Goal: Answer question/provide support

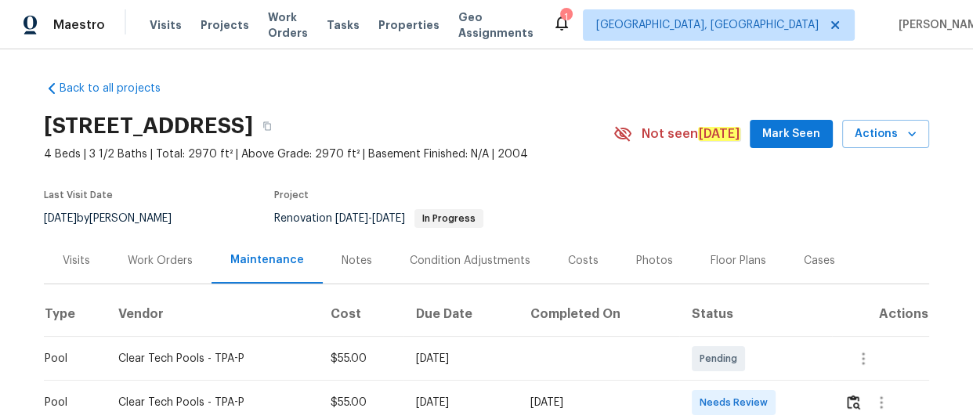
click at [842, 398] on td at bounding box center [880, 403] width 97 height 44
click at [849, 406] on img "button" at bounding box center [853, 402] width 13 height 15
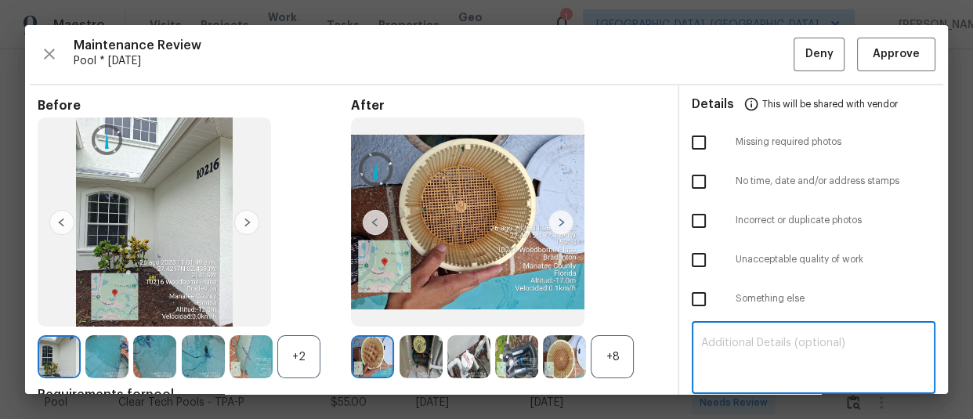
click at [752, 350] on textarea at bounding box center [813, 360] width 225 height 44
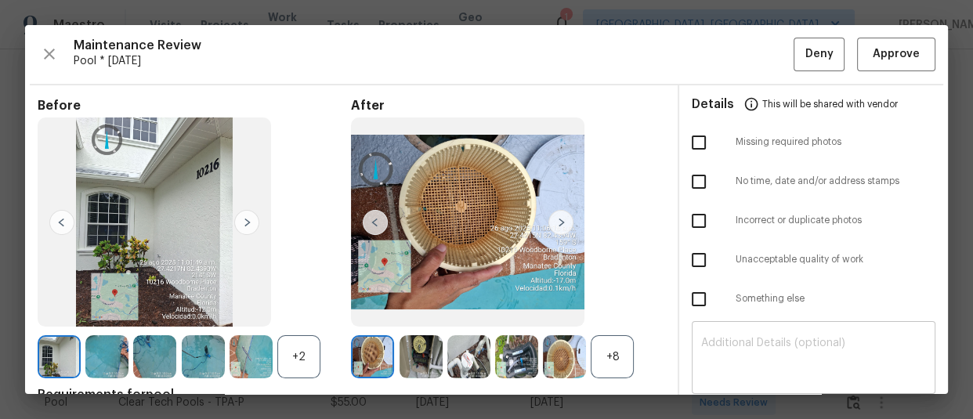
click at [806, 335] on div "​" at bounding box center [814, 359] width 244 height 69
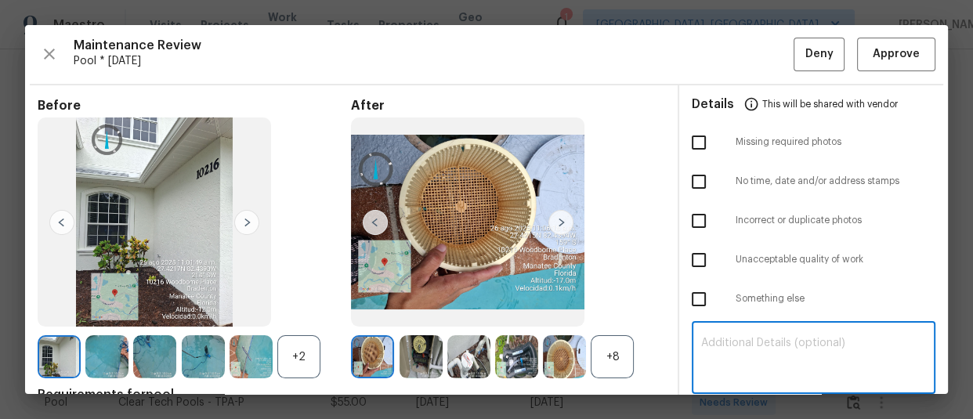
paste textarea "Maintenance Audit Team: Hello! Unfortunately, this pool visit completed on [DAT…"
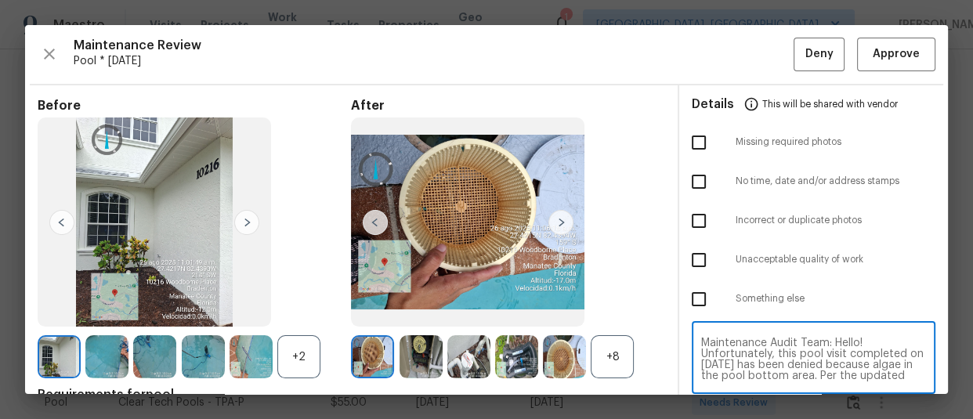
scroll to position [132, 0]
type textarea "Maintenance Audit Team: Hello! Unfortunately, this pool visit completed on [DAT…"
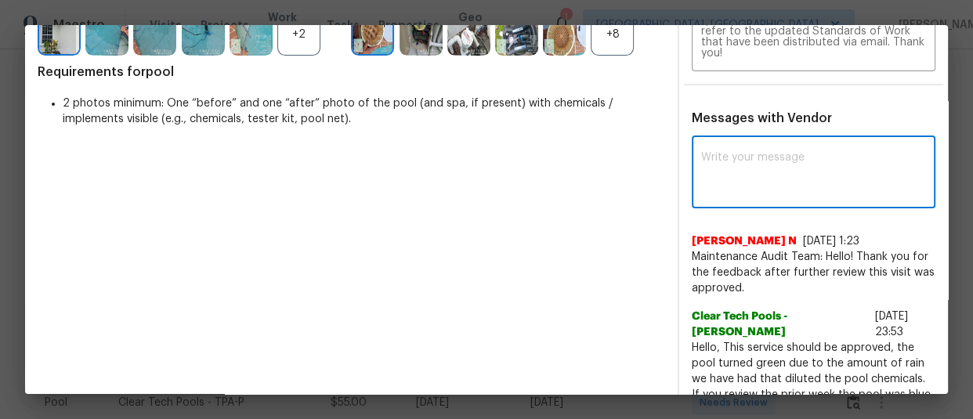
click at [794, 179] on textarea at bounding box center [813, 174] width 225 height 44
paste textarea "Maintenance Audit Team: Hello! Unfortunately, this pool visit completed on [DAT…"
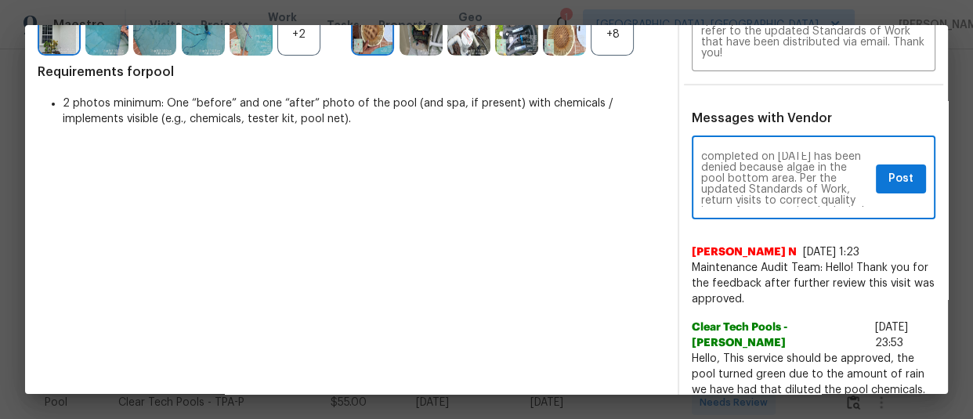
scroll to position [6, 0]
type textarea "Maintenance Audit Team: Hello! Unfortunately, this pool visit completed on [DAT…"
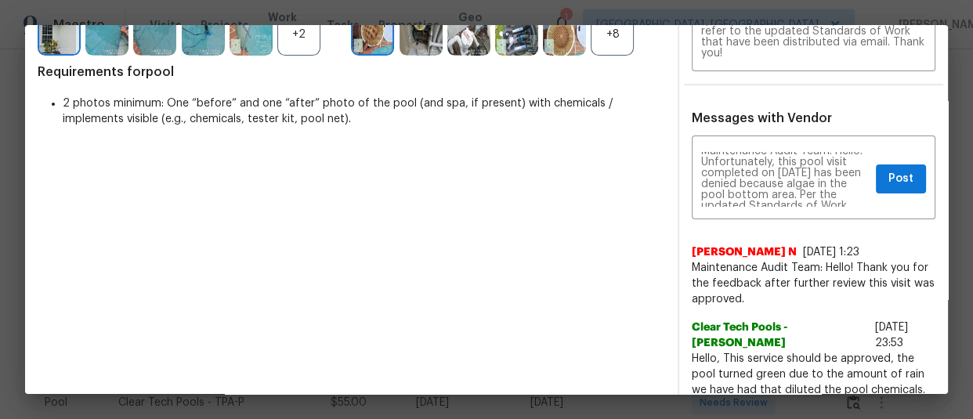
scroll to position [0, 0]
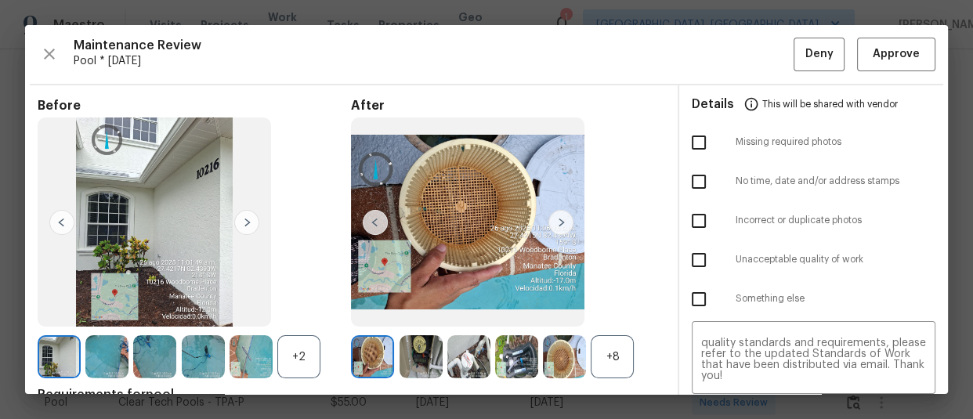
click at [683, 249] on input "checkbox" at bounding box center [699, 260] width 33 height 33
checkbox input "true"
click at [805, 63] on button "Deny" at bounding box center [819, 55] width 51 height 34
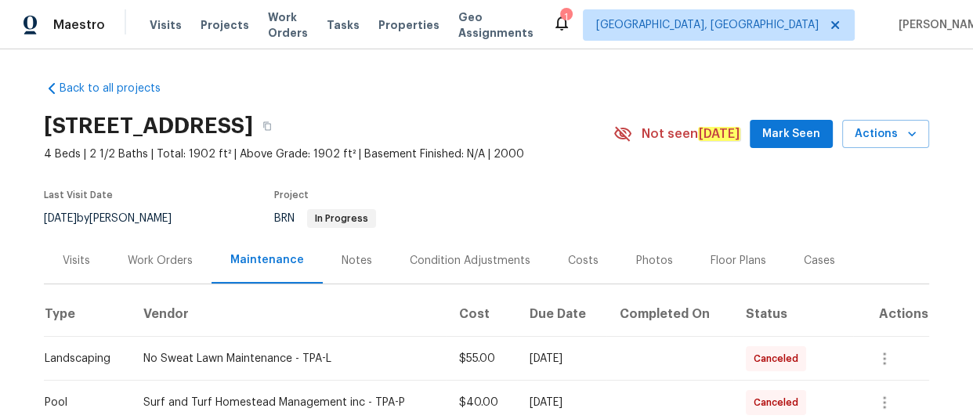
click at [614, 331] on th "Completed On" at bounding box center [669, 315] width 127 height 44
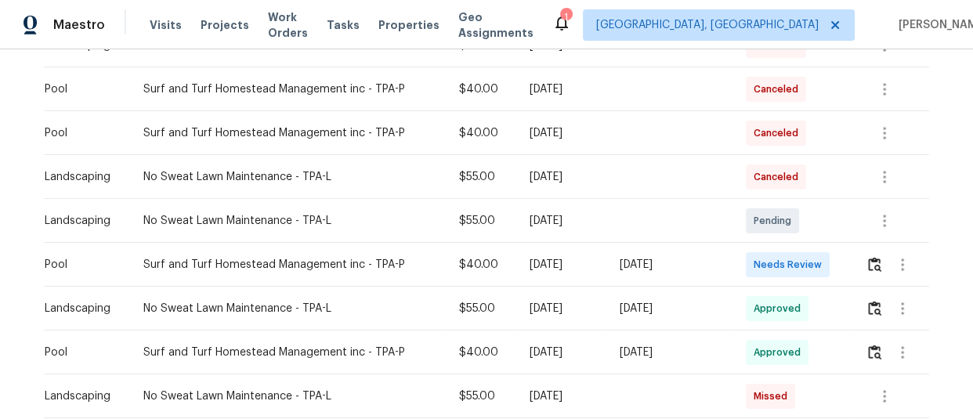
scroll to position [342, 0]
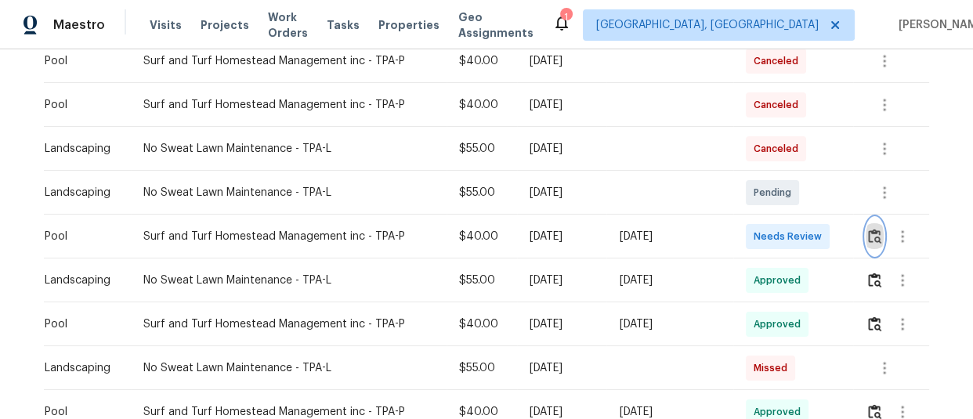
click at [872, 232] on img "button" at bounding box center [874, 236] width 13 height 15
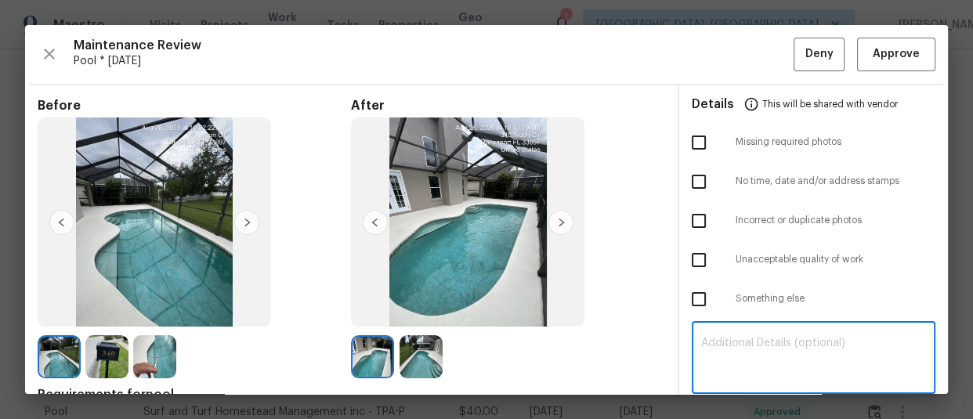
click at [755, 346] on textarea at bounding box center [813, 360] width 225 height 44
paste textarea "Maintenance Audit Team: Hello! Unfortunately, this pool visit completed on 08/2…"
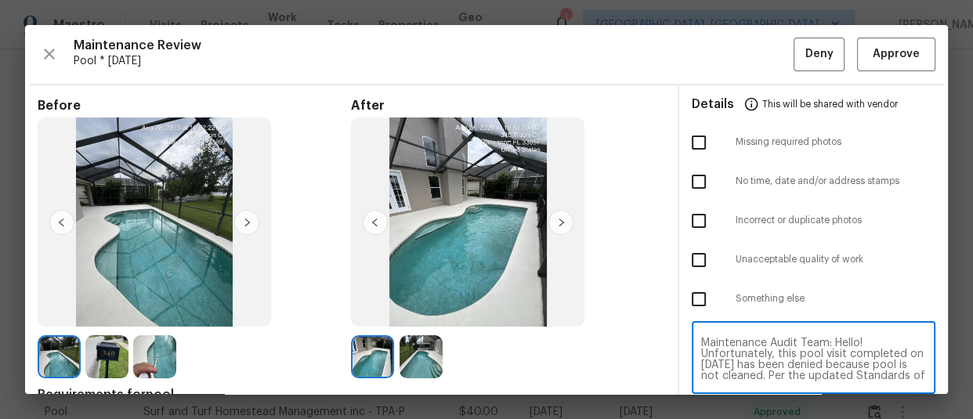
scroll to position [132, 0]
type textarea "Maintenance Audit Team: Hello! Unfortunately, this pool visit completed on 08/2…"
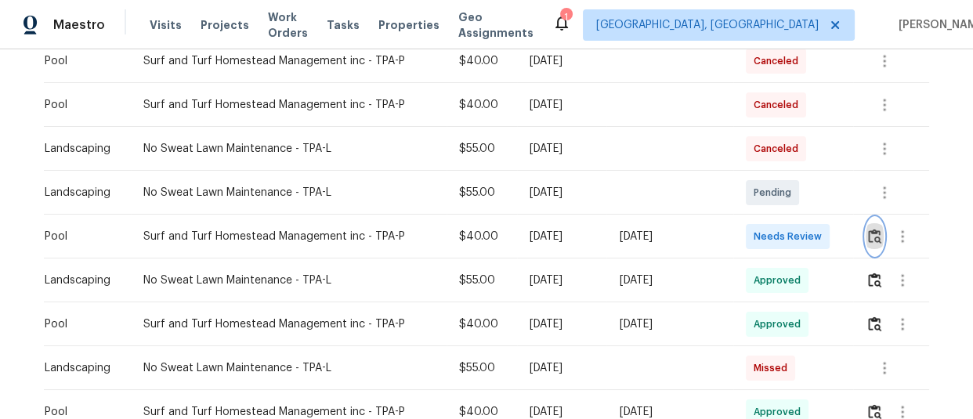
click at [874, 243] on button "button" at bounding box center [875, 237] width 18 height 38
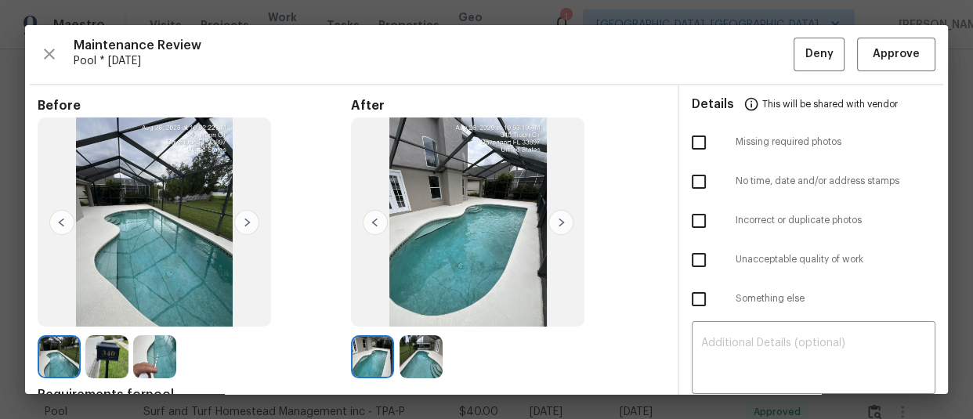
scroll to position [323, 0]
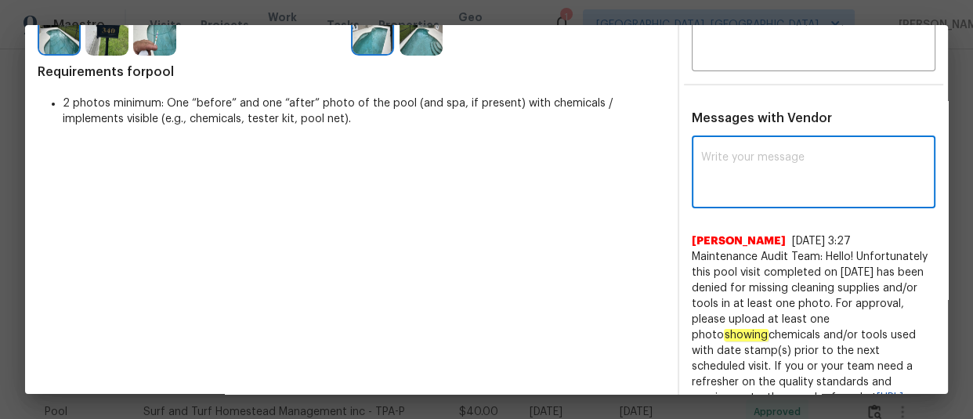
click at [849, 167] on textarea at bounding box center [813, 174] width 225 height 44
paste textarea "Maintenance Audit Team: Hello! Unfortunately, this pool visit completed on 08/2…"
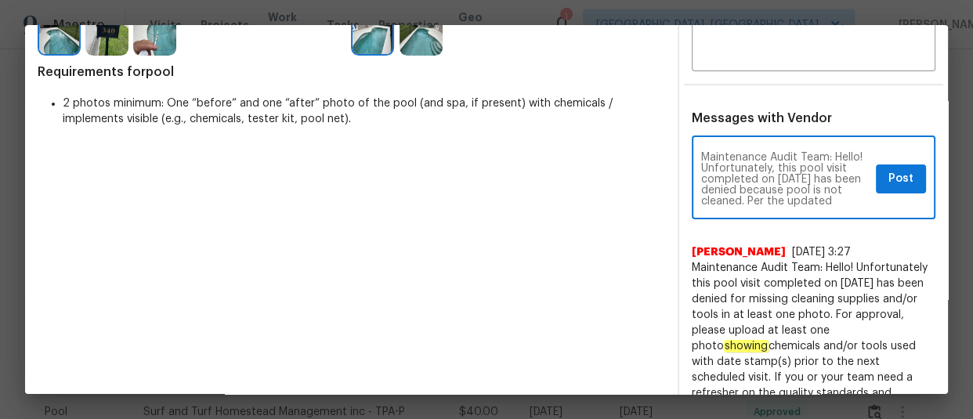
scroll to position [197, 0]
type textarea "Maintenance Audit Team: Hello! Unfortunately, this pool visit completed on 08/2…"
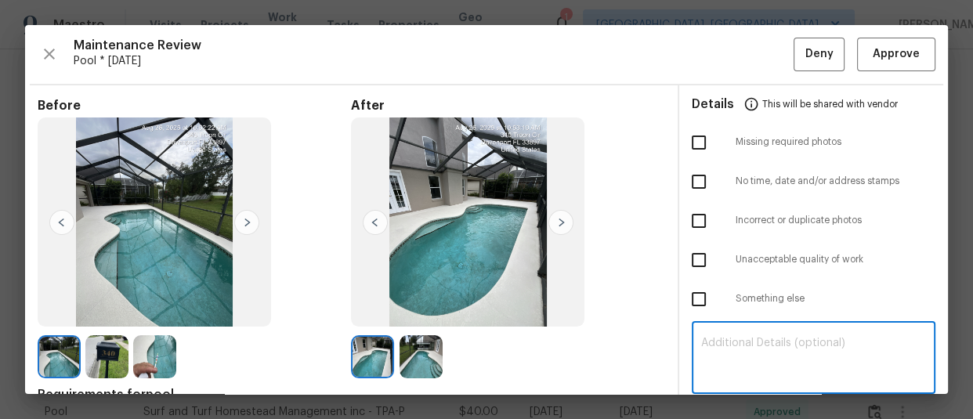
click at [806, 368] on textarea at bounding box center [813, 360] width 225 height 44
paste textarea "Maintenance Audit Team: Hello! Unfortunately, this pool visit completed on 08/2…"
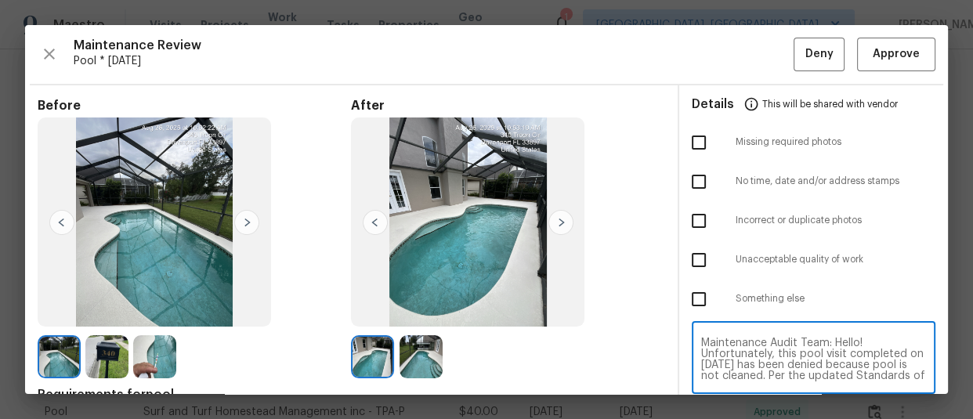
scroll to position [132, 0]
type textarea "Maintenance Audit Team: Hello! Unfortunately, this pool visit completed on 08/2…"
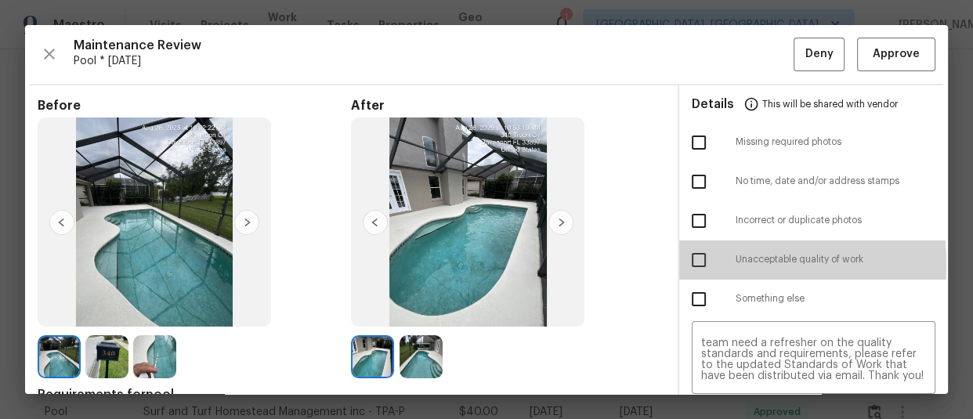
click at [697, 264] on input "checkbox" at bounding box center [699, 260] width 33 height 33
checkbox input "true"
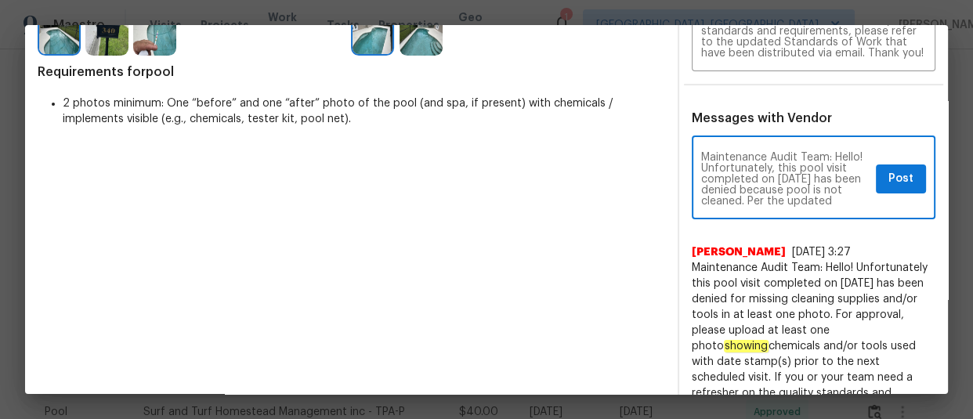
scroll to position [0, 0]
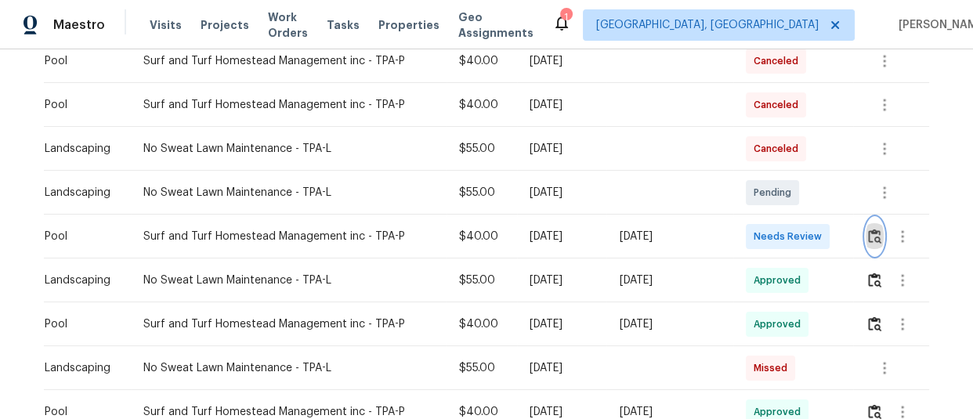
click at [872, 231] on img "button" at bounding box center [874, 236] width 13 height 15
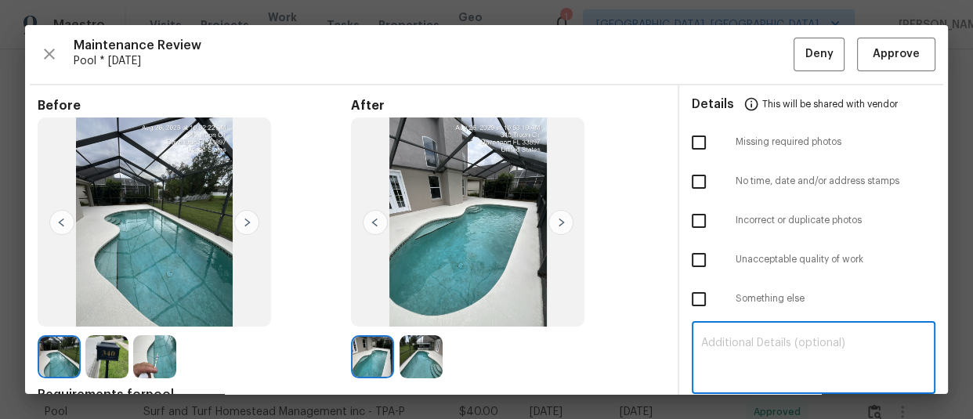
click at [795, 364] on textarea at bounding box center [813, 360] width 225 height 44
paste textarea "Maintenance Audit Team: Hello! Unfortunately, this pool visit completed on 08/2…"
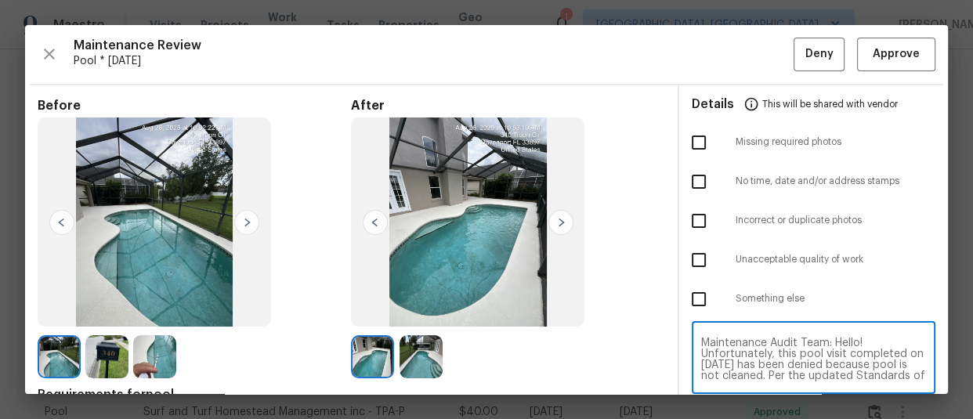
scroll to position [132, 0]
type textarea "Maintenance Audit Team: Hello! Unfortunately, this pool visit completed on 08/2…"
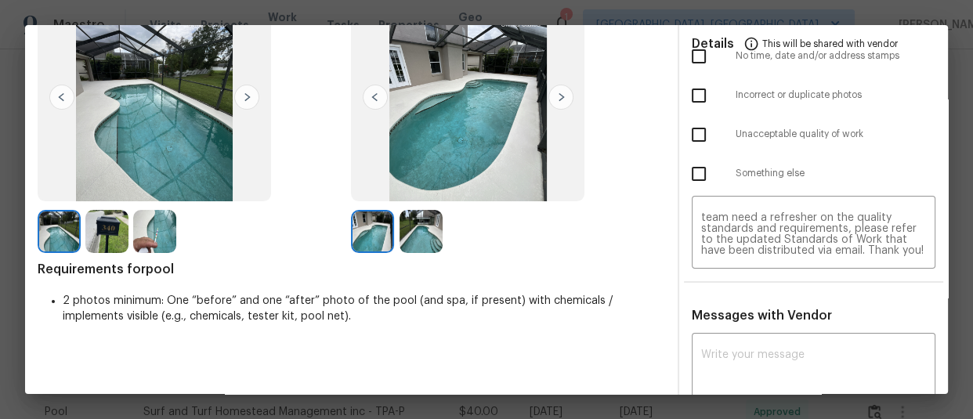
scroll to position [142, 0]
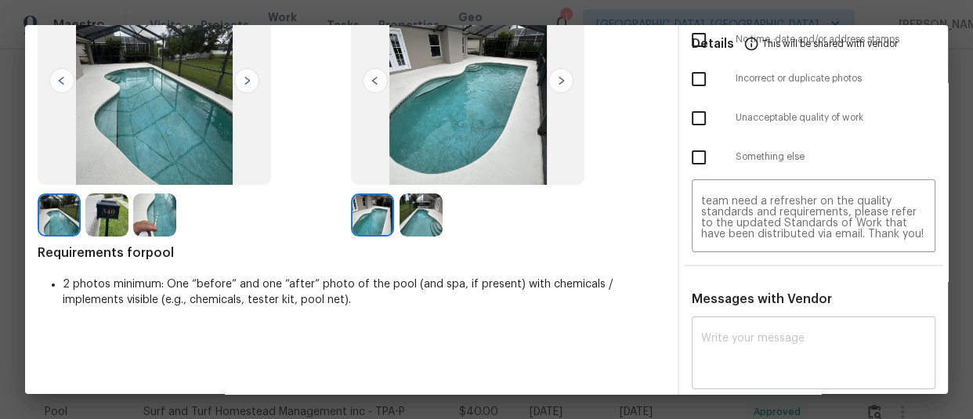
click at [730, 328] on div "x ​" at bounding box center [814, 354] width 244 height 69
paste textarea "Maintenance Audit Team: Hello! Unfortunately, this pool visit completed on 08/2…"
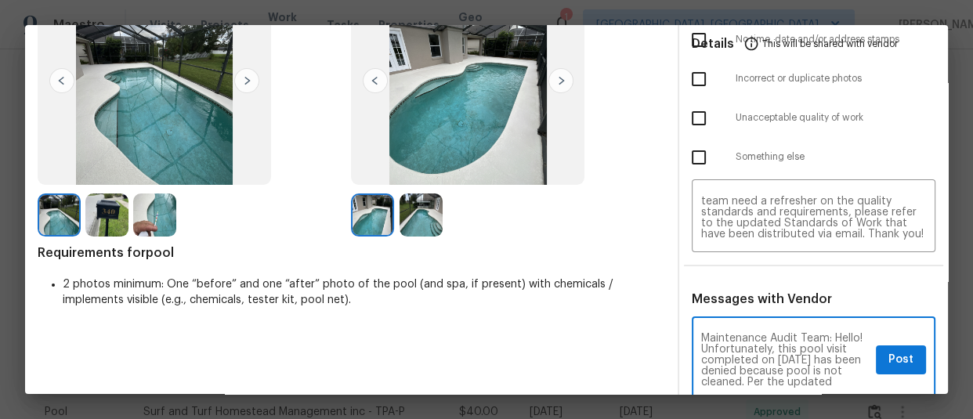
scroll to position [197, 0]
type textarea "Maintenance Audit Team: Hello! Unfortunately, this pool visit completed on 08/2…"
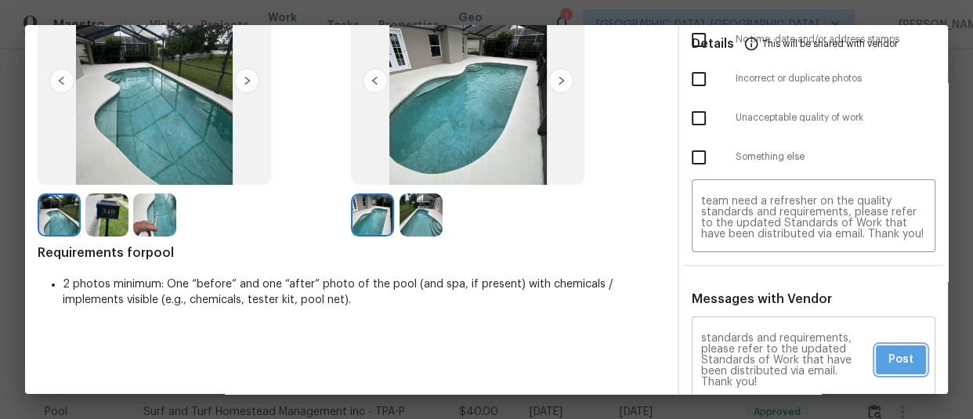
click at [893, 357] on span "Post" at bounding box center [901, 360] width 25 height 20
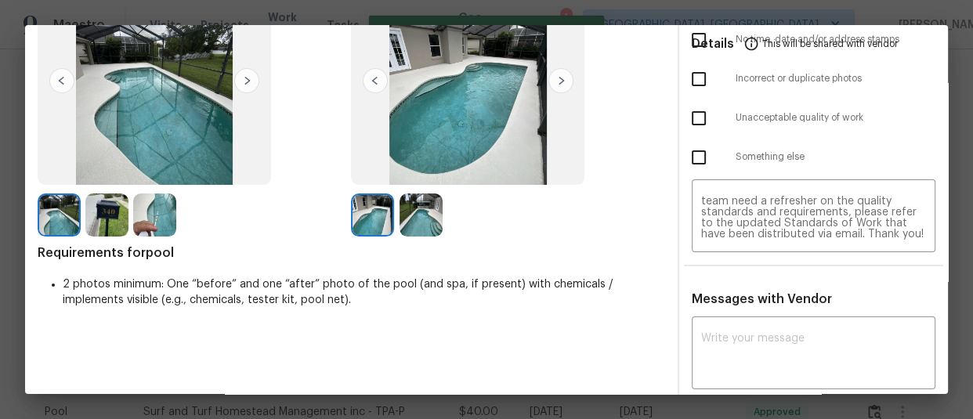
scroll to position [0, 0]
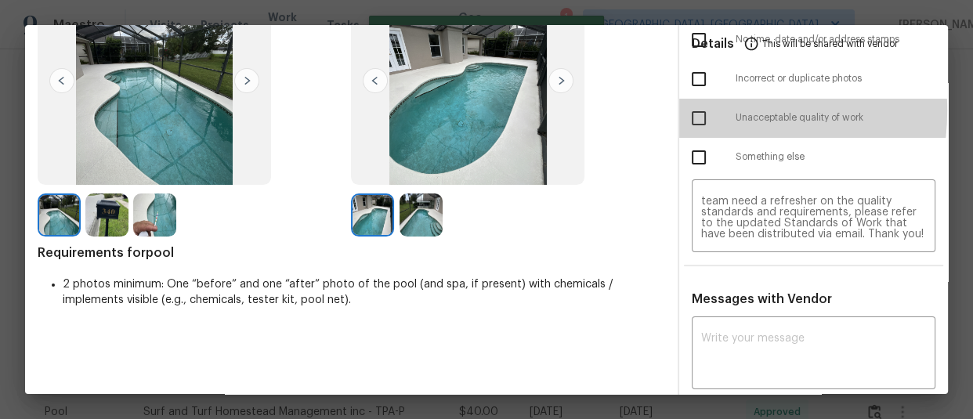
click at [683, 109] on input "checkbox" at bounding box center [699, 118] width 33 height 33
checkbox input "true"
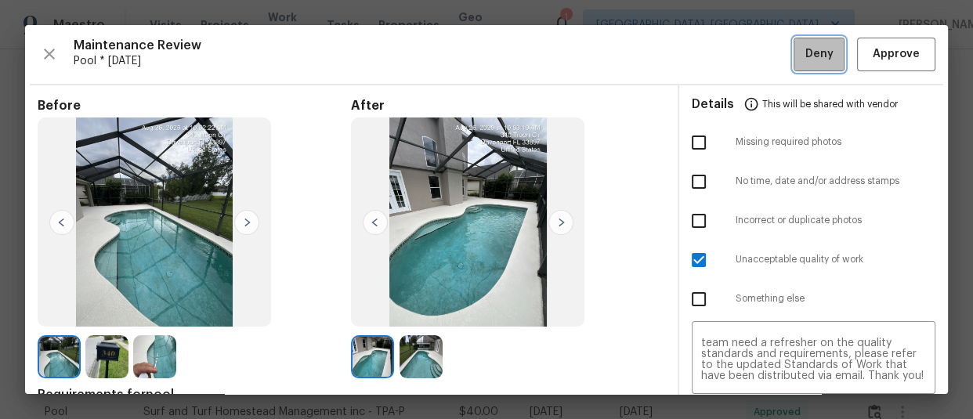
click at [815, 41] on button "Deny" at bounding box center [819, 55] width 51 height 34
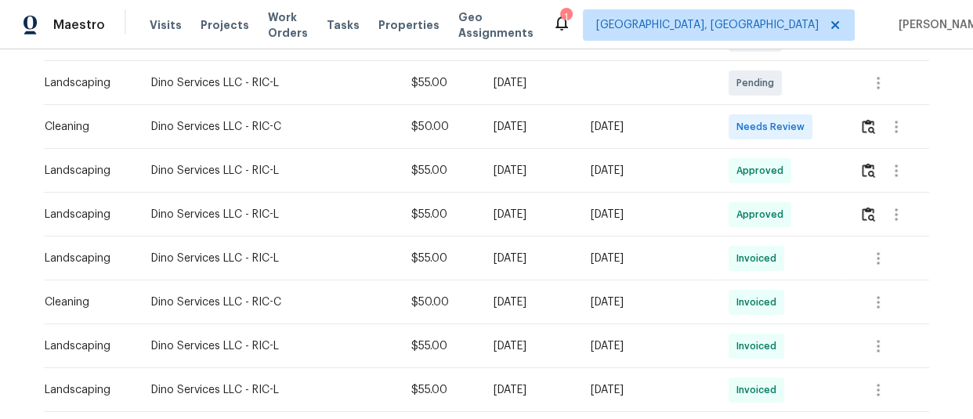
scroll to position [400, 0]
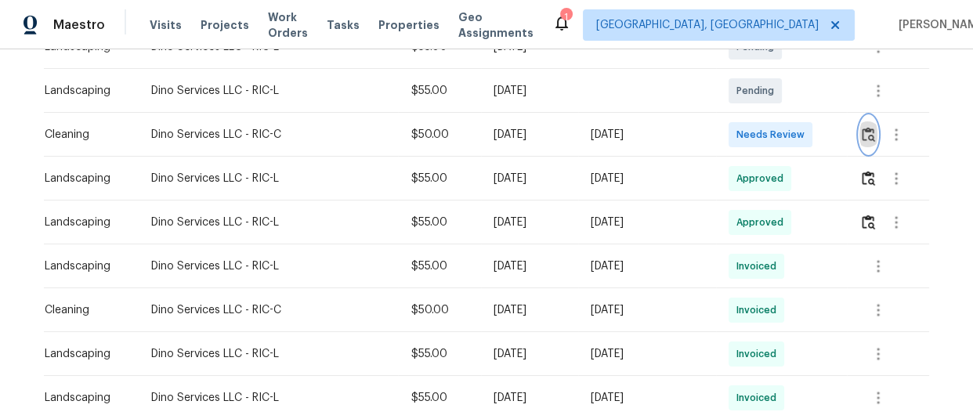
click at [870, 133] on img "button" at bounding box center [868, 134] width 13 height 15
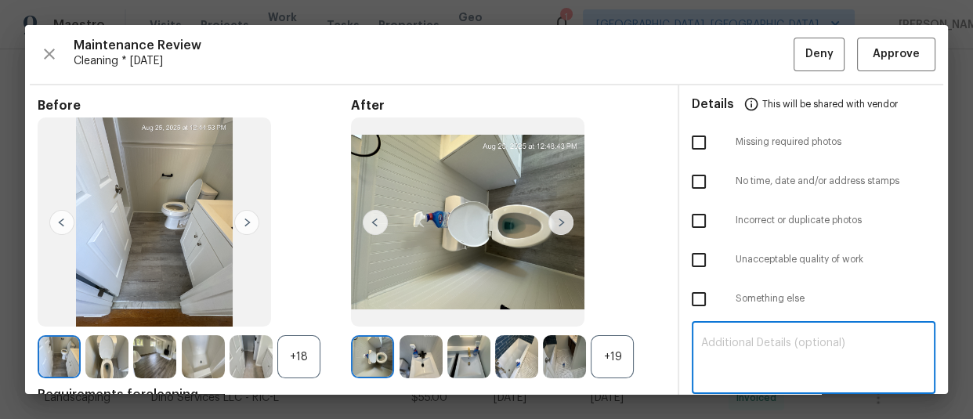
click at [778, 346] on textarea at bounding box center [813, 360] width 225 height 44
paste textarea "Maintenance Audit Team: Hello! Unfortunately, this cleaning visit completed on …"
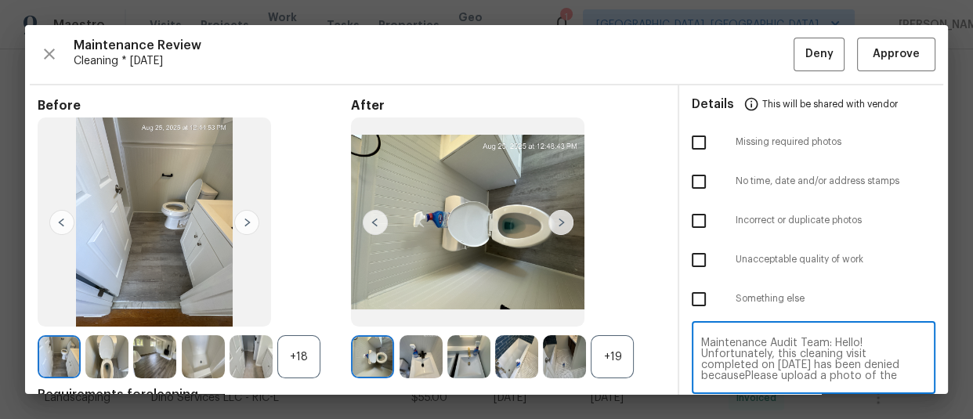
scroll to position [165, 0]
type textarea "Maintenance Audit Team: Hello! Unfortunately, this cleaning visit completed on …"
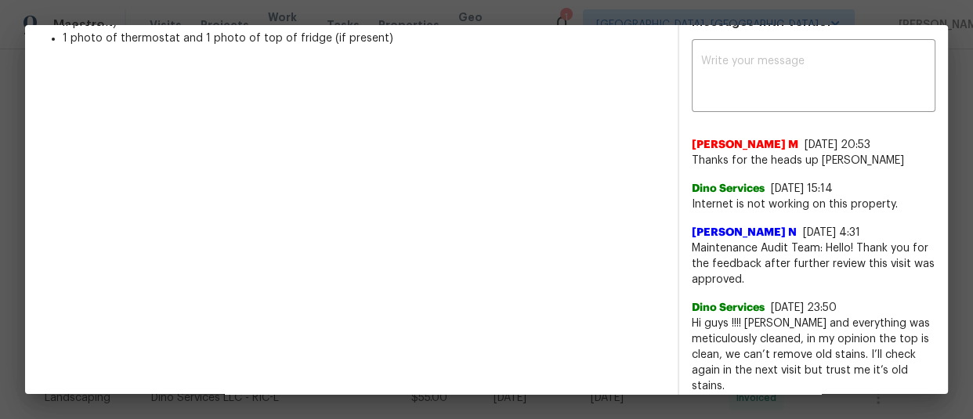
scroll to position [390, 0]
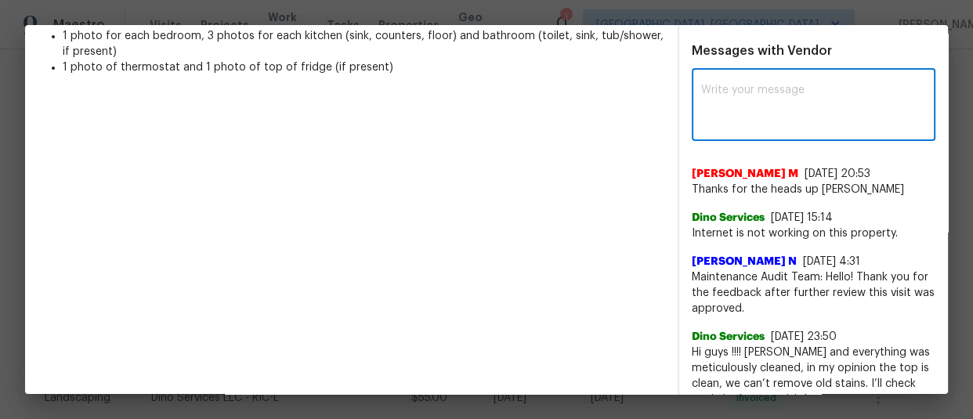
click at [820, 119] on textarea at bounding box center [813, 107] width 225 height 44
paste textarea "Maintenance Audit Team: Hello! Unfortunately, this cleaning visit completed on …"
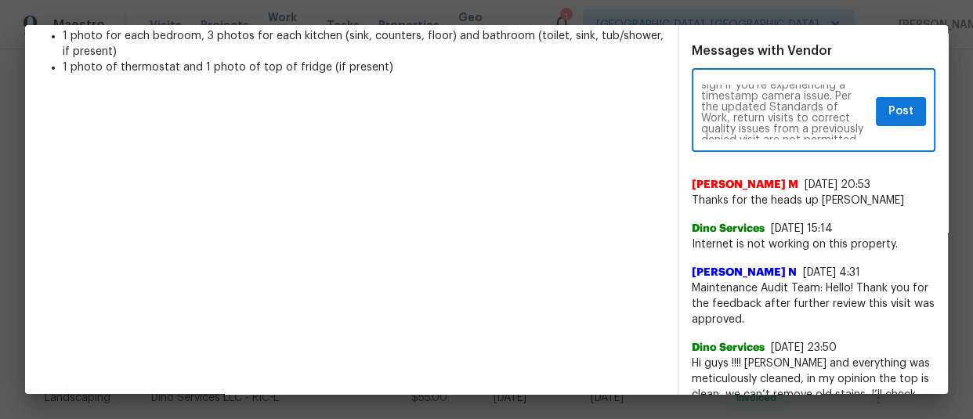
scroll to position [31, 0]
click at [736, 101] on textarea "Maintenance Audit Team: Hello! Unfortunately, this cleaning visit completed on …" at bounding box center [785, 112] width 168 height 55
type textarea "Maintenance Audit Team: Hello! Unfortunately, this cleaning visit completed on …"
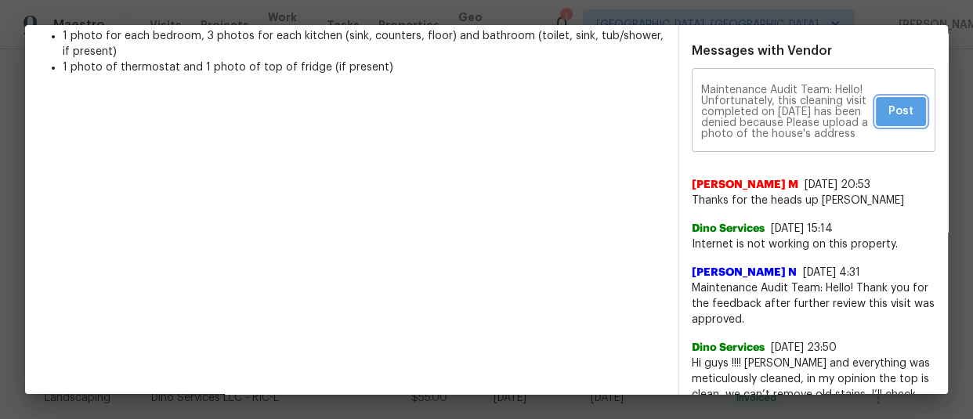
click at [891, 110] on span "Post" at bounding box center [901, 112] width 25 height 20
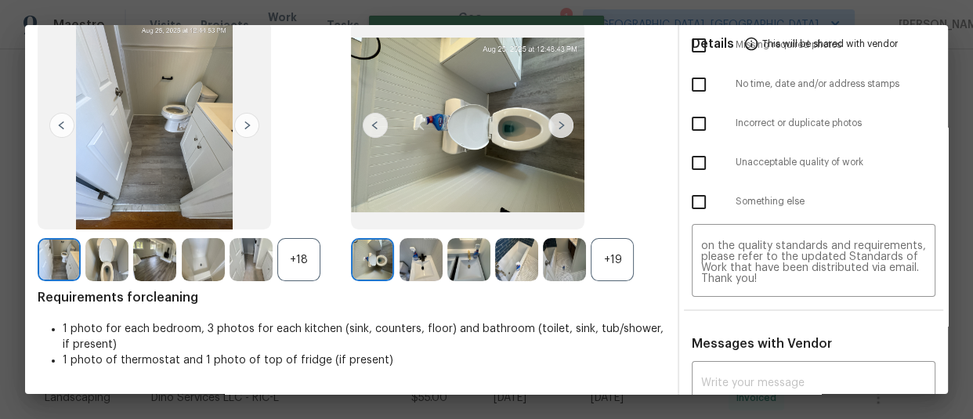
scroll to position [77, 0]
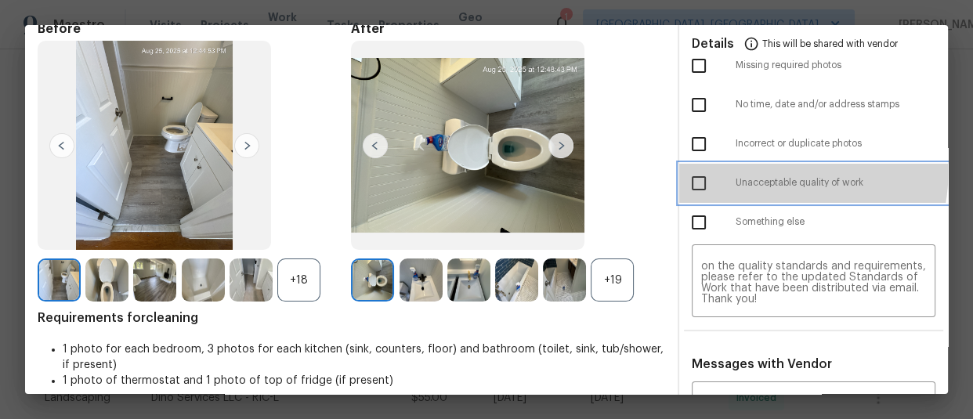
click at [692, 164] on div "Unacceptable quality of work" at bounding box center [813, 183] width 269 height 39
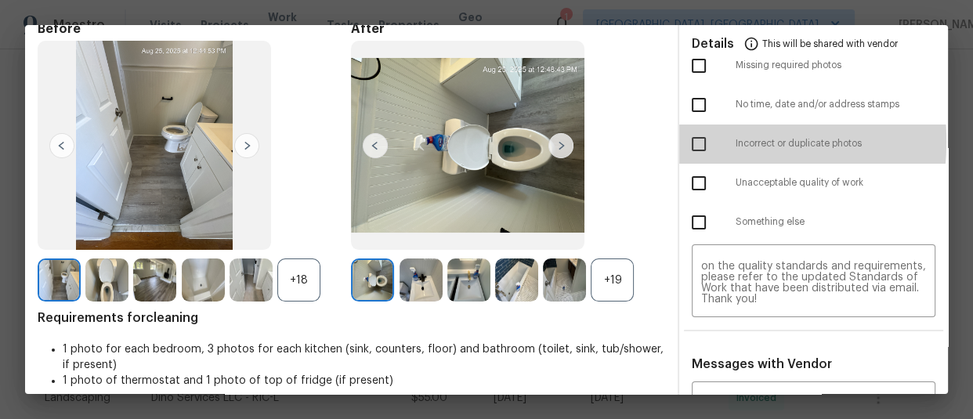
click at [689, 141] on input "checkbox" at bounding box center [699, 144] width 33 height 33
checkbox input "true"
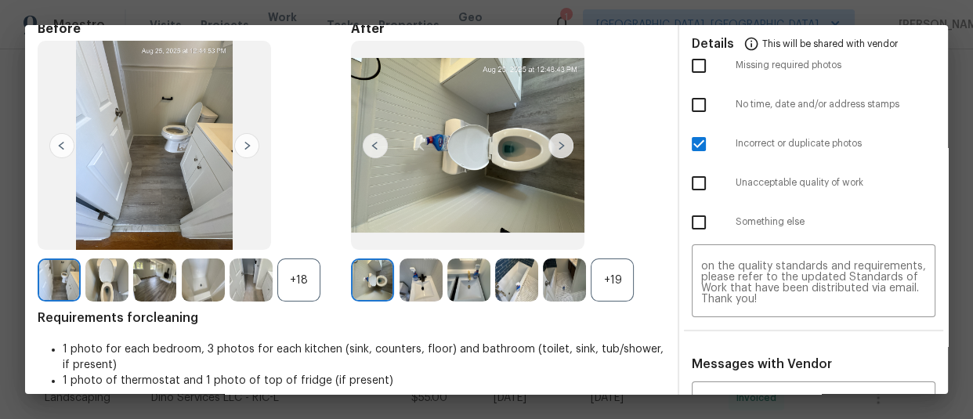
click at [691, 110] on input "checkbox" at bounding box center [699, 105] width 33 height 33
checkbox input "true"
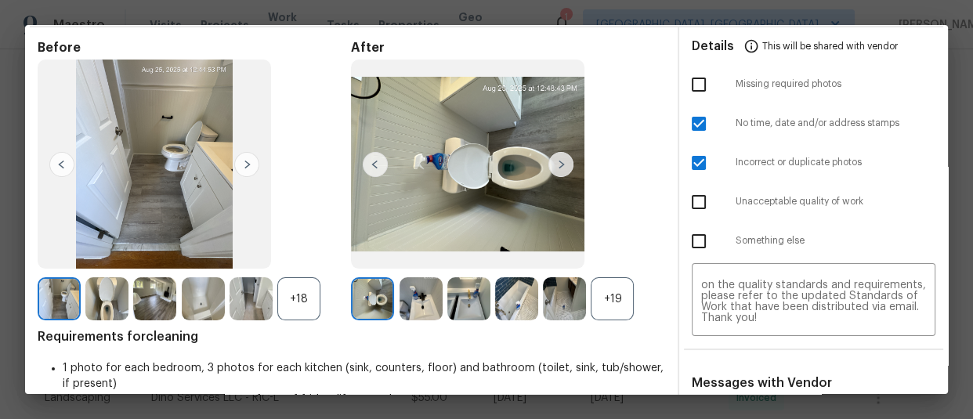
scroll to position [48, 0]
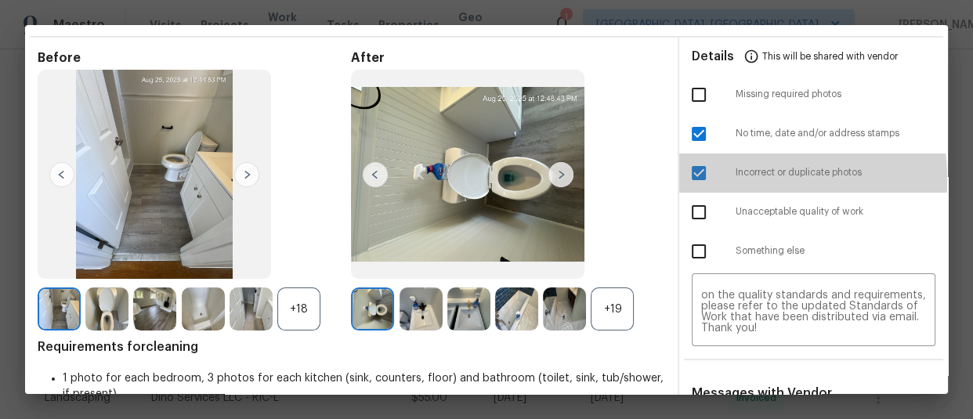
click at [694, 179] on input "checkbox" at bounding box center [699, 173] width 33 height 33
checkbox input "false"
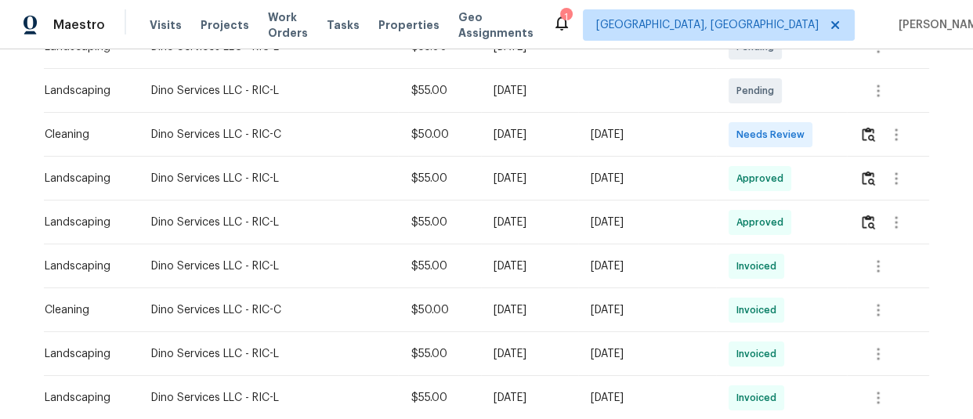
drag, startPoint x: 948, startPoint y: 30, endPoint x: 832, endPoint y: 186, distance: 195.0
click at [832, 186] on div "Maestro Visits Projects Work Orders Tasks Properties Geo Assignments 1 Albuquer…" at bounding box center [486, 209] width 973 height 419
click at [864, 137] on img "button" at bounding box center [868, 134] width 13 height 15
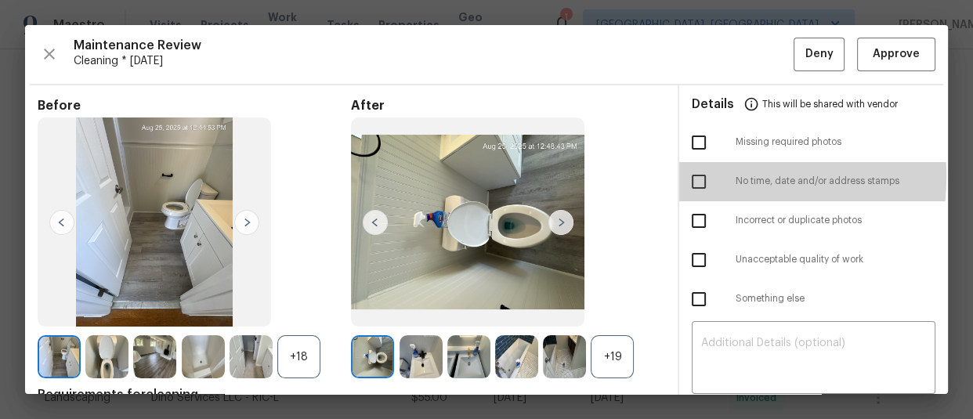
click at [697, 176] on input "checkbox" at bounding box center [699, 181] width 33 height 33
checkbox input "true"
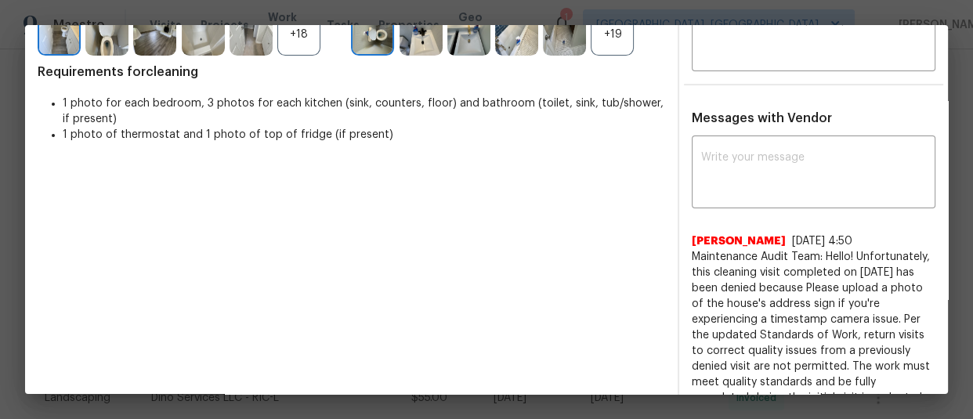
scroll to position [0, 0]
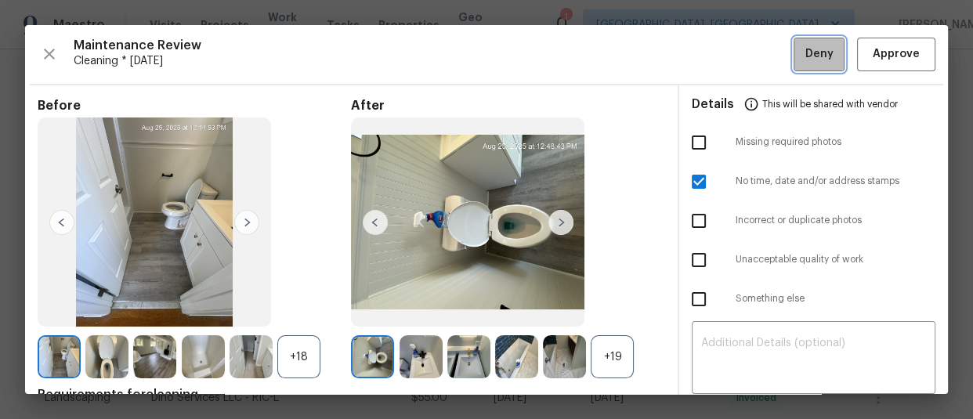
click at [808, 58] on span "Deny" at bounding box center [820, 55] width 28 height 20
